Goal: Information Seeking & Learning: Find specific fact

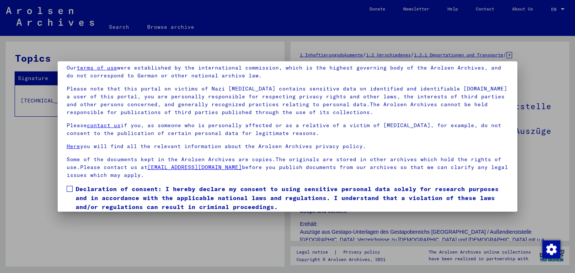
scroll to position [58, 0]
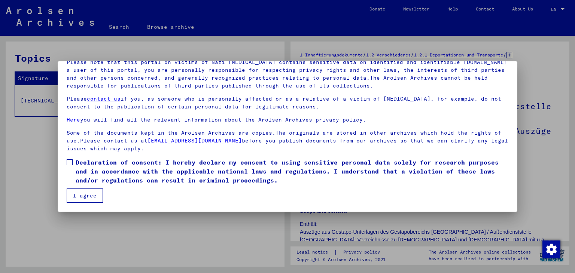
click at [66, 163] on mat-dialog-content "Our terms of use were established by the international commission, which is the…" at bounding box center [288, 117] width 460 height 171
click at [68, 164] on span at bounding box center [70, 162] width 6 height 6
click at [84, 196] on button "I agree" at bounding box center [85, 196] width 36 height 14
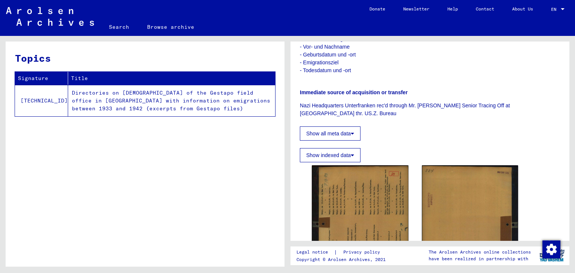
scroll to position [337, 0]
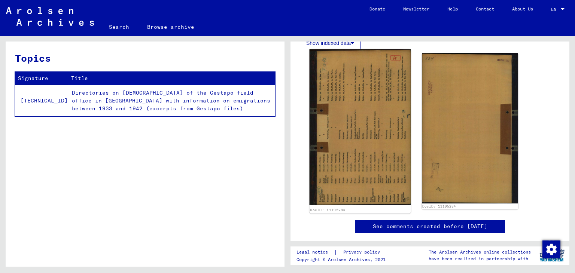
click at [369, 129] on img at bounding box center [359, 127] width 101 height 156
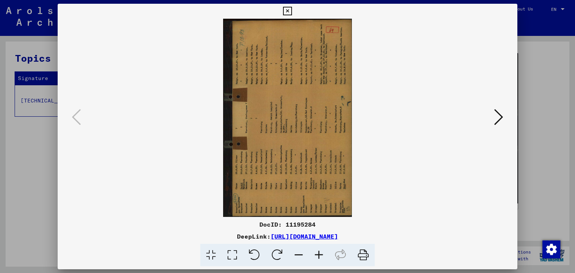
click at [297, 143] on img at bounding box center [287, 118] width 409 height 198
click at [270, 257] on icon at bounding box center [277, 255] width 23 height 23
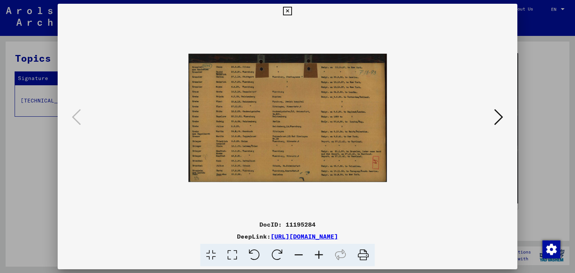
click at [315, 256] on icon at bounding box center [319, 255] width 20 height 23
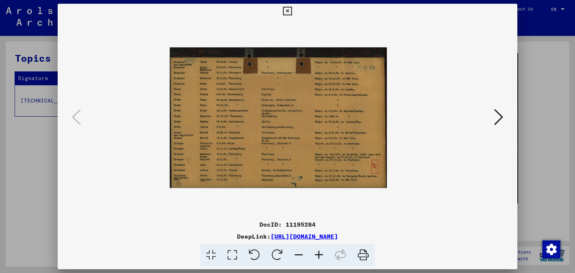
click at [315, 256] on icon at bounding box center [319, 255] width 20 height 23
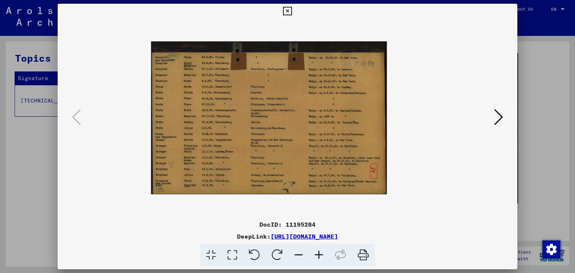
click at [315, 256] on icon at bounding box center [319, 255] width 20 height 23
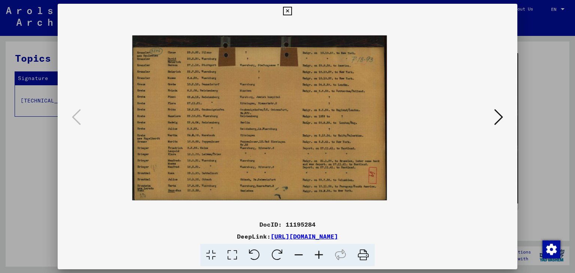
click at [315, 256] on icon at bounding box center [319, 255] width 20 height 23
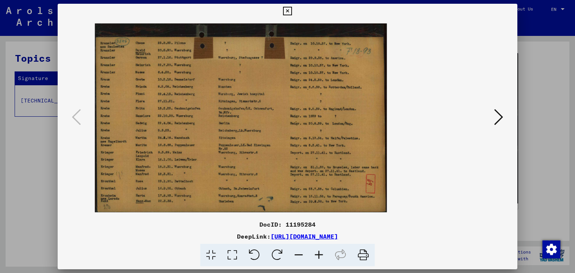
drag, startPoint x: 155, startPoint y: 91, endPoint x: 181, endPoint y: 91, distance: 25.4
click at [181, 91] on img at bounding box center [241, 117] width 292 height 189
click at [358, 253] on icon at bounding box center [363, 255] width 23 height 23
click at [284, 12] on icon at bounding box center [287, 11] width 9 height 9
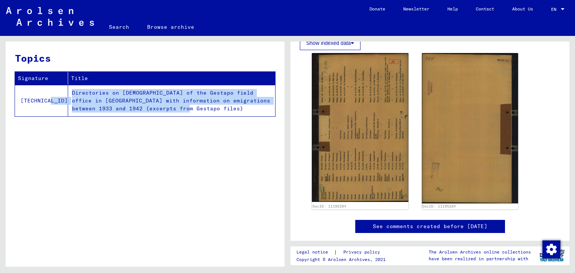
drag, startPoint x: 95, startPoint y: 109, endPoint x: 44, endPoint y: 89, distance: 54.5
click at [44, 89] on tr "[TECHNICAL_ID] Directories on [DEMOGRAPHIC_DATA] of the Gestapo field office in…" at bounding box center [145, 100] width 260 height 31
copy tr "Directories on [DEMOGRAPHIC_DATA] of the Gestapo field office in [GEOGRAPHIC_DA…"
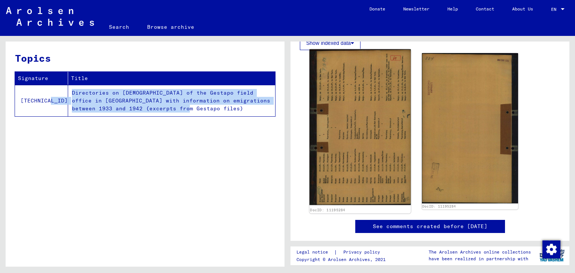
drag, startPoint x: 379, startPoint y: 120, endPoint x: 364, endPoint y: 128, distance: 17.4
click at [364, 128] on img at bounding box center [359, 127] width 101 height 156
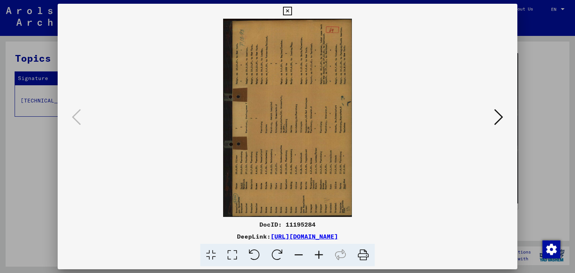
click at [269, 247] on icon at bounding box center [277, 255] width 23 height 23
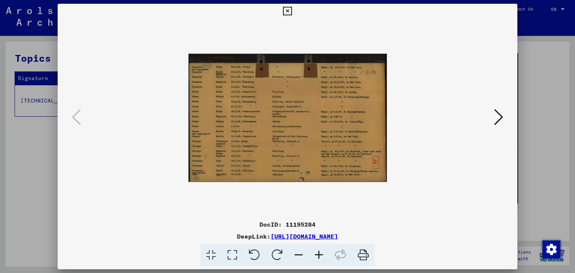
click at [286, 11] on icon at bounding box center [287, 11] width 9 height 9
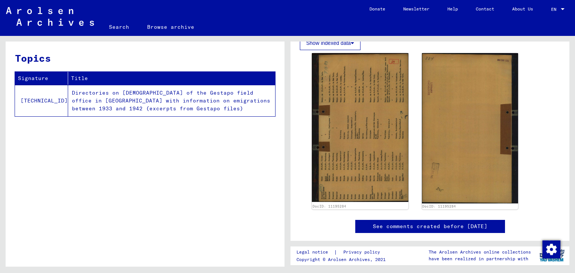
click at [185, 161] on div "Topics Signature Title [TECHNICAL_ID] Directories on [DEMOGRAPHIC_DATA] of the …" at bounding box center [145, 157] width 279 height 231
